Goal: Task Accomplishment & Management: Use online tool/utility

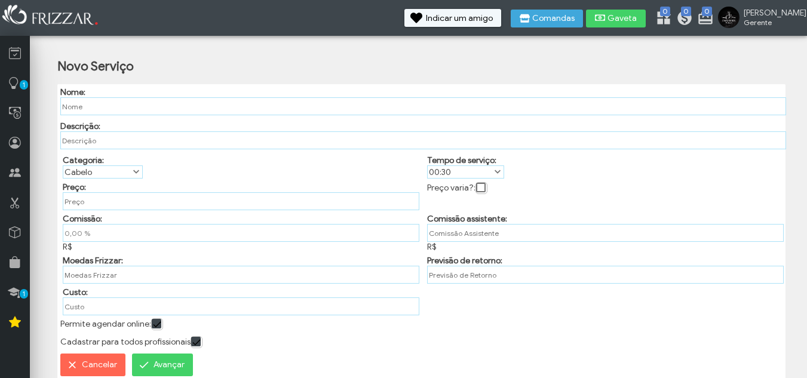
click at [236, 78] on div "Novo Serviço" at bounding box center [430, 75] width 746 height 20
click at [20, 232] on icon at bounding box center [15, 232] width 12 height 15
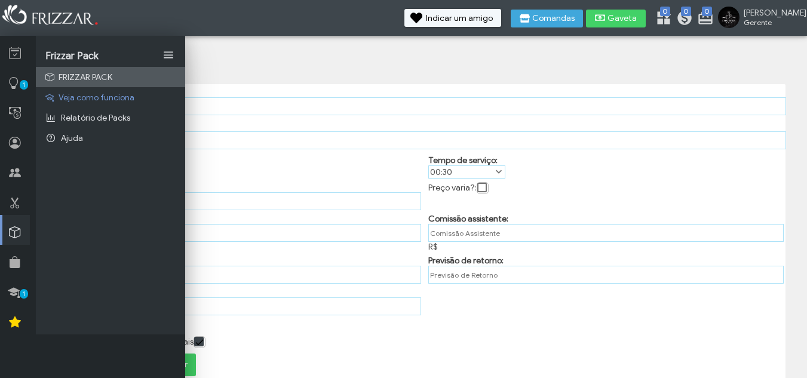
click at [81, 75] on span "FRIZZAR PACK" at bounding box center [86, 77] width 54 height 10
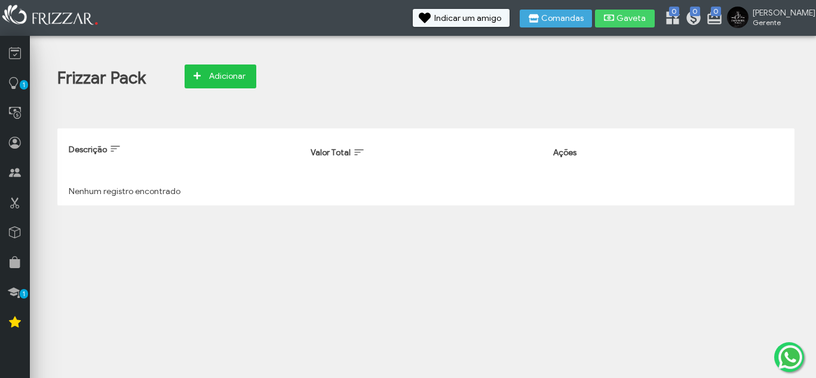
click at [217, 81] on span "Adicionar" at bounding box center [227, 77] width 42 height 18
